Goal: Task Accomplishment & Management: Manage account settings

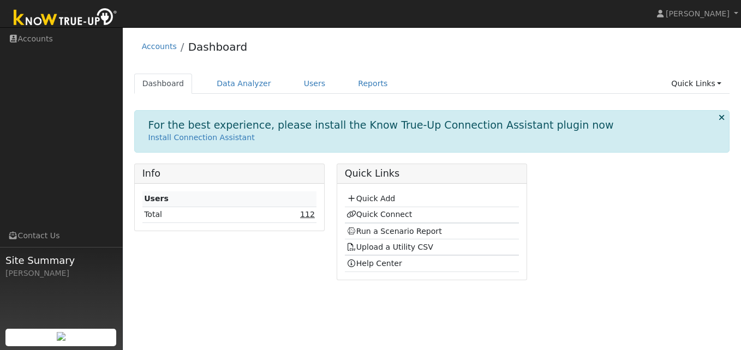
click at [306, 215] on link "112" at bounding box center [307, 214] width 15 height 9
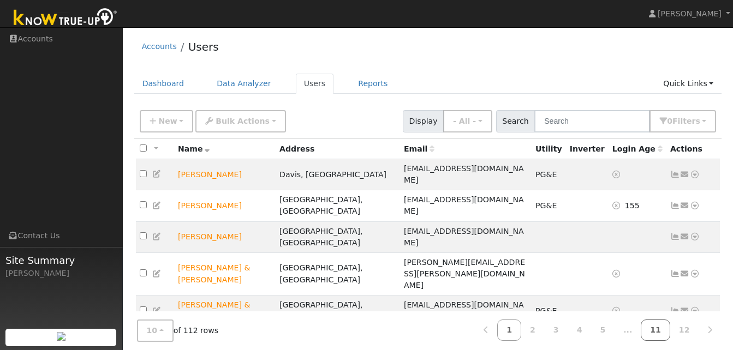
click at [667, 333] on link "11" at bounding box center [655, 330] width 29 height 21
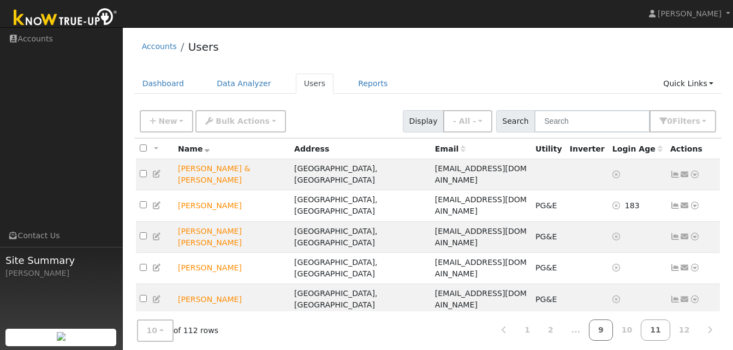
click at [611, 331] on link "9" at bounding box center [601, 330] width 24 height 21
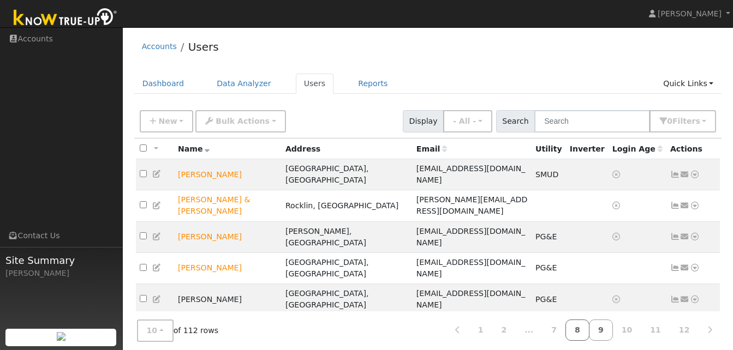
click at [590, 331] on link "8" at bounding box center [578, 330] width 24 height 21
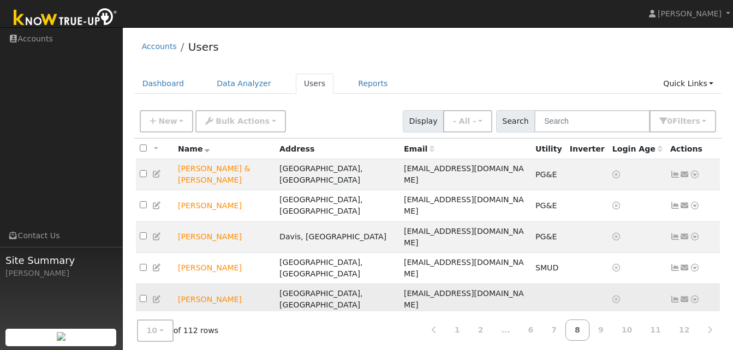
click at [157, 296] on icon at bounding box center [157, 300] width 10 height 8
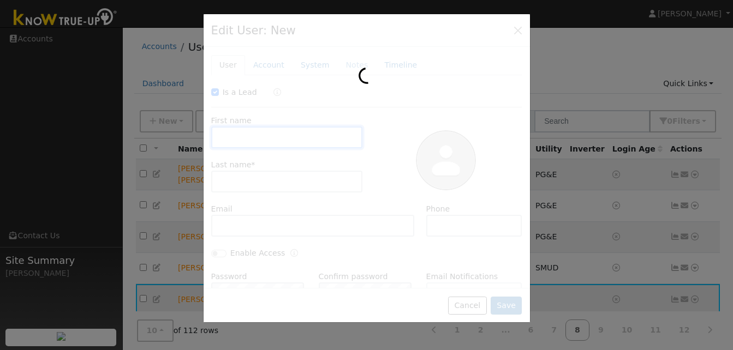
checkbox input "true"
type input "Les"
type input "Ocsenas"
type input "ocsenas@sbcglobal.net"
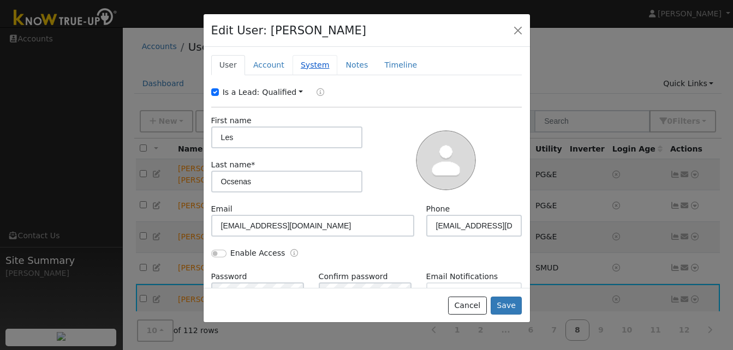
click at [310, 67] on link "System" at bounding box center [315, 65] width 45 height 20
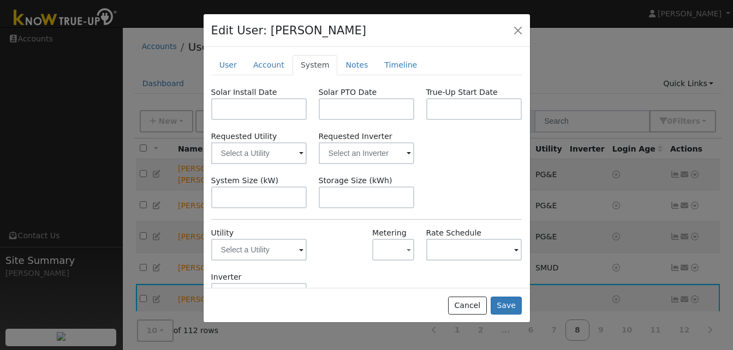
click at [299, 250] on span at bounding box center [301, 251] width 4 height 13
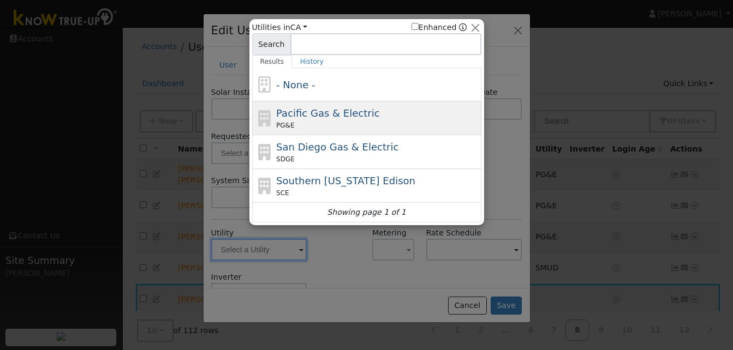
click at [296, 118] on span "Pacific Gas & Electric" at bounding box center [327, 113] width 103 height 11
type input "PG&E"
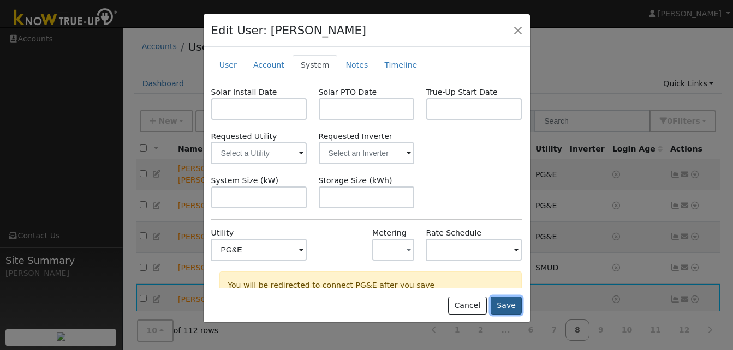
click at [508, 307] on button "Save" at bounding box center [507, 306] width 32 height 19
